Goal: Understand process/instructions: Learn how to perform a task or action

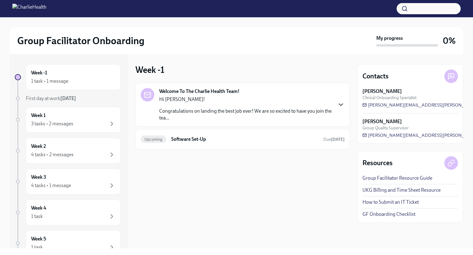
click at [341, 104] on icon "button" at bounding box center [341, 104] width 7 height 7
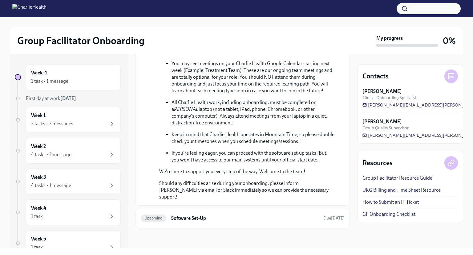
scroll to position [232, 0]
click at [197, 219] on h6 "Software Set-Up" at bounding box center [244, 218] width 147 height 7
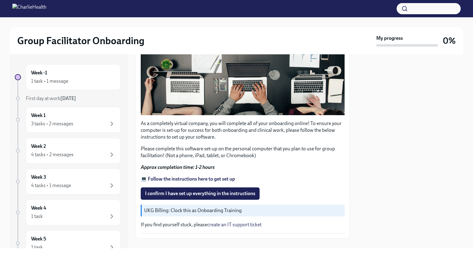
scroll to position [158, 0]
